Goal: Information Seeking & Learning: Learn about a topic

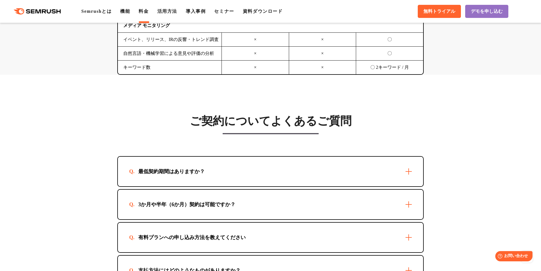
scroll to position [1619, 0]
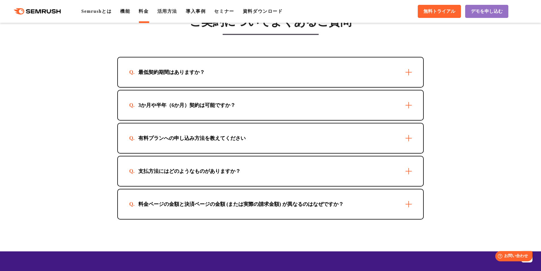
click at [224, 138] on div "有料プランへの申し込み方法を教えてください" at bounding box center [192, 138] width 126 height 7
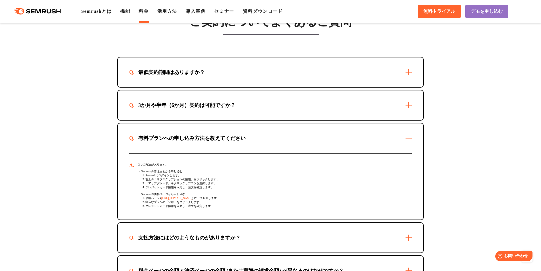
click at [224, 138] on div "有料プランへの申し込み方法を教えてください" at bounding box center [192, 138] width 126 height 7
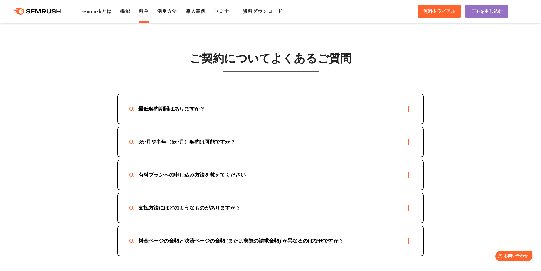
scroll to position [1561, 0]
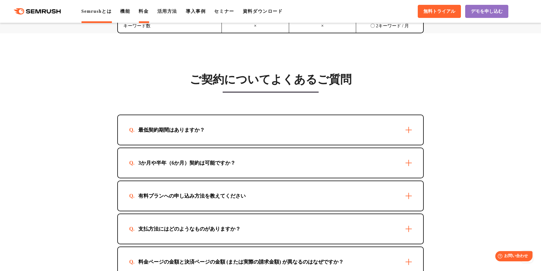
click at [101, 13] on link "Semrushとは" at bounding box center [96, 11] width 30 height 5
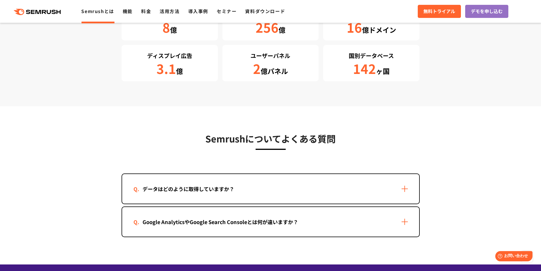
scroll to position [1107, 0]
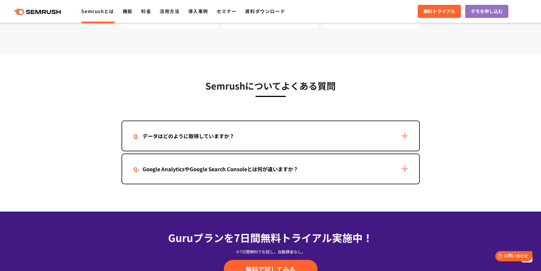
click at [318, 152] on div "データはどのように取得していますか？ Google AnalyticsやGoogle Search Consoleとは何が違いますか？" at bounding box center [271, 152] width 298 height 64
click at [337, 137] on div "データはどのように取得していますか？" at bounding box center [270, 136] width 297 height 30
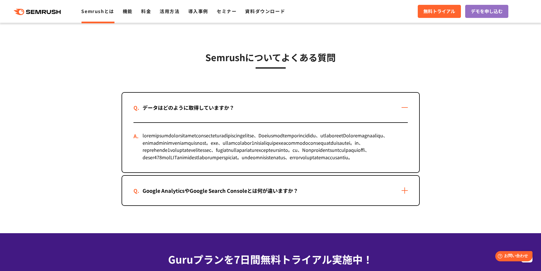
click at [312, 205] on div "Google AnalyticsやGoogle Search Consoleとは何が違いますか？" at bounding box center [270, 190] width 297 height 30
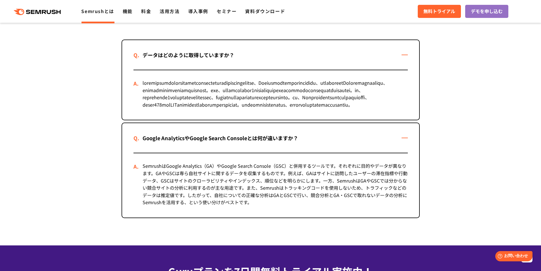
scroll to position [1278, 0]
